Goal: Task Accomplishment & Management: Use online tool/utility

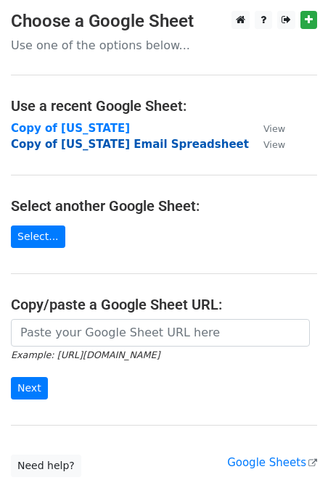
click at [113, 144] on strong "Copy of Florida Email Spreadsheet" at bounding box center [130, 144] width 238 height 13
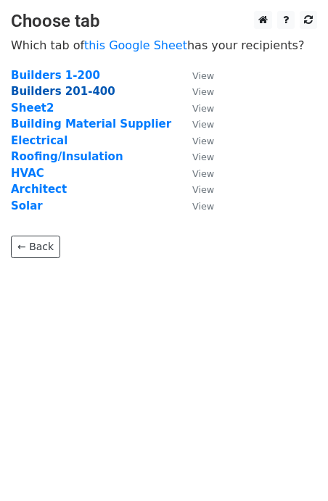
click at [55, 91] on strong "Builders 201-400" at bounding box center [63, 91] width 104 height 13
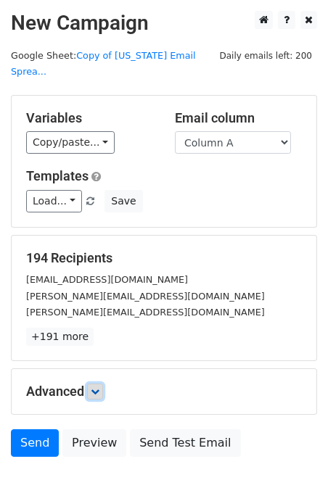
click at [97, 387] on icon at bounding box center [95, 391] width 9 height 9
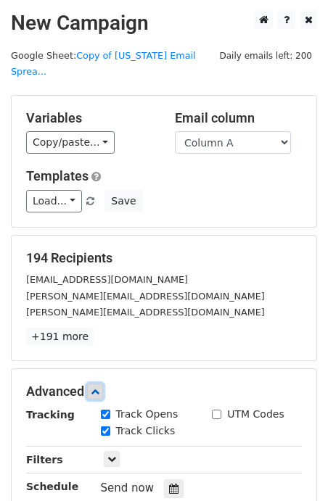
click at [97, 387] on icon at bounding box center [95, 391] width 9 height 9
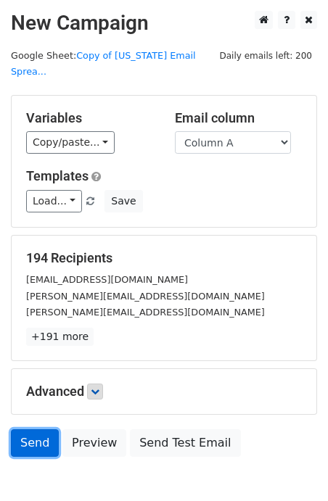
click at [33, 429] on link "Send" at bounding box center [35, 443] width 48 height 28
